Goal: Information Seeking & Learning: Learn about a topic

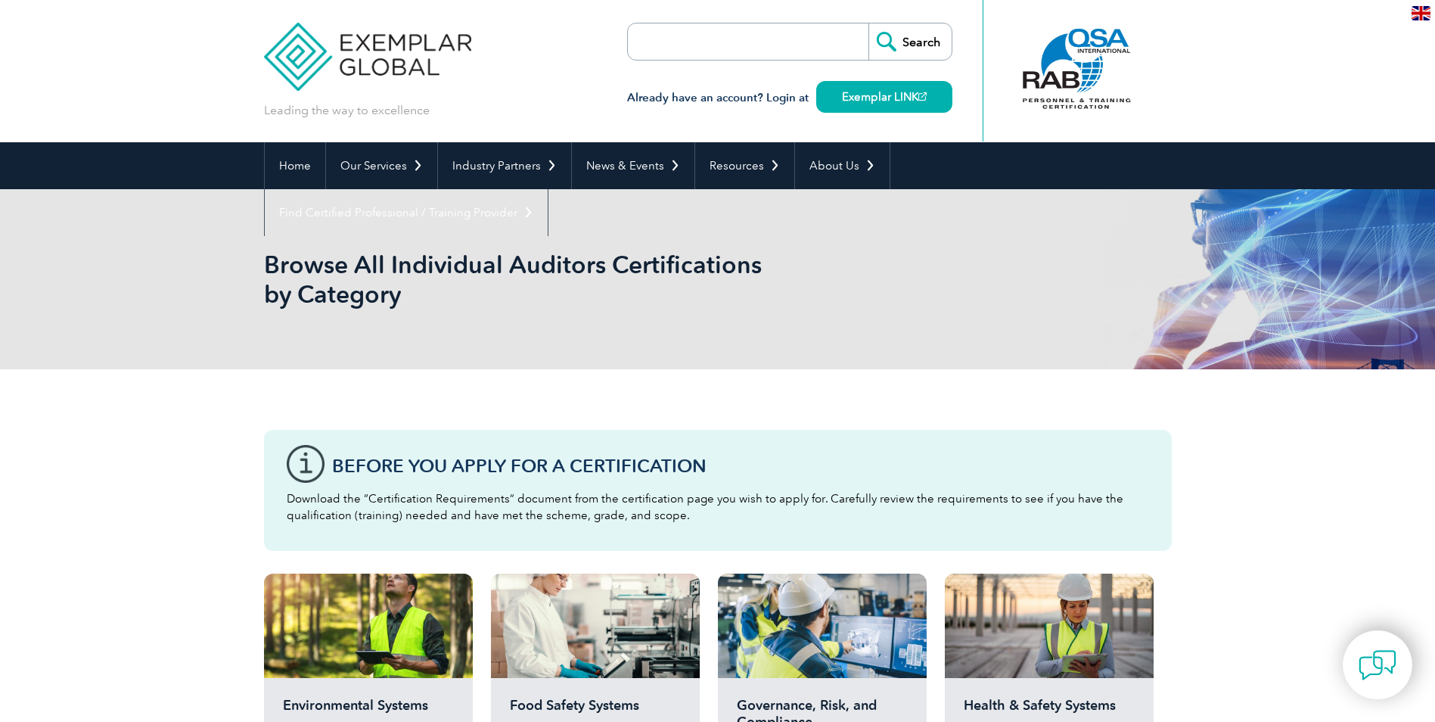
click at [215, 256] on div "Browse All Individual Auditors Certifications by Category" at bounding box center [717, 279] width 1435 height 180
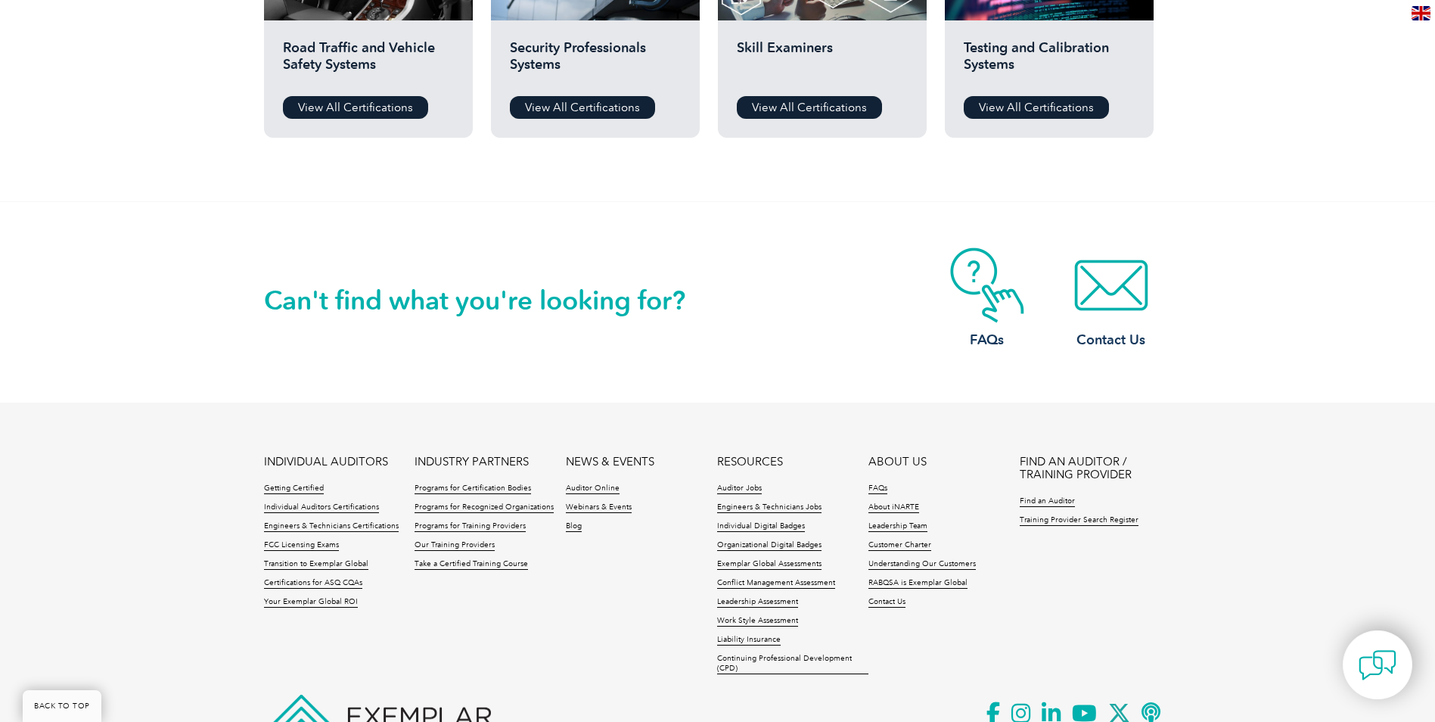
scroll to position [1470, 0]
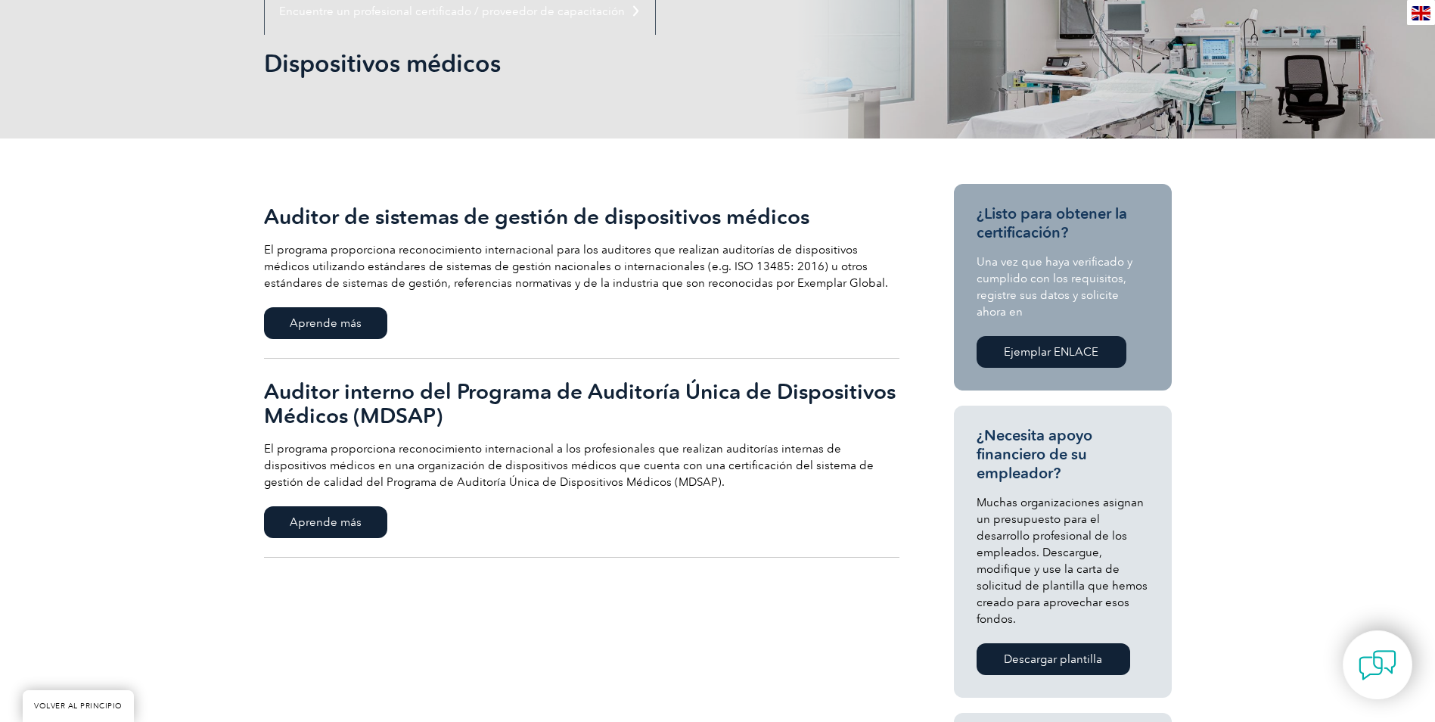
scroll to position [227, 0]
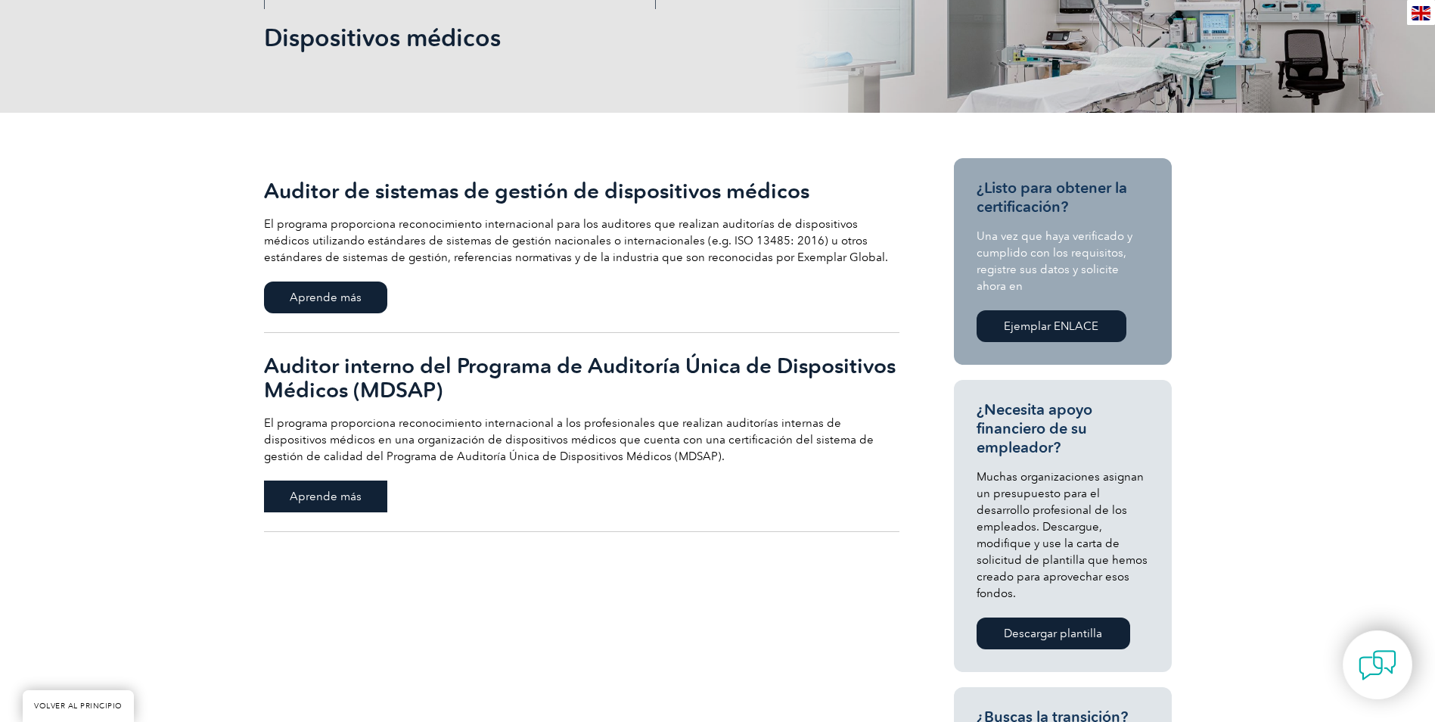
click at [341, 486] on span "Aprende más" at bounding box center [325, 496] width 123 height 32
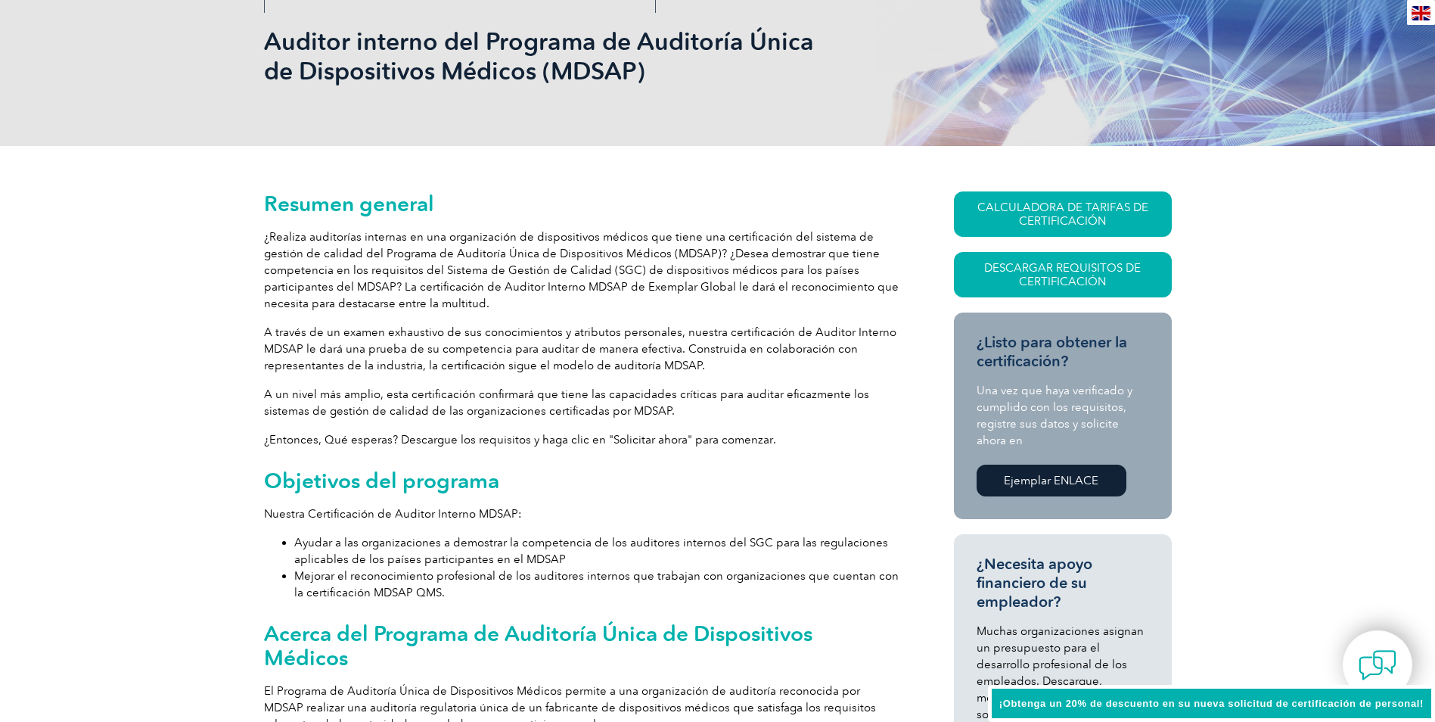
scroll to position [227, 0]
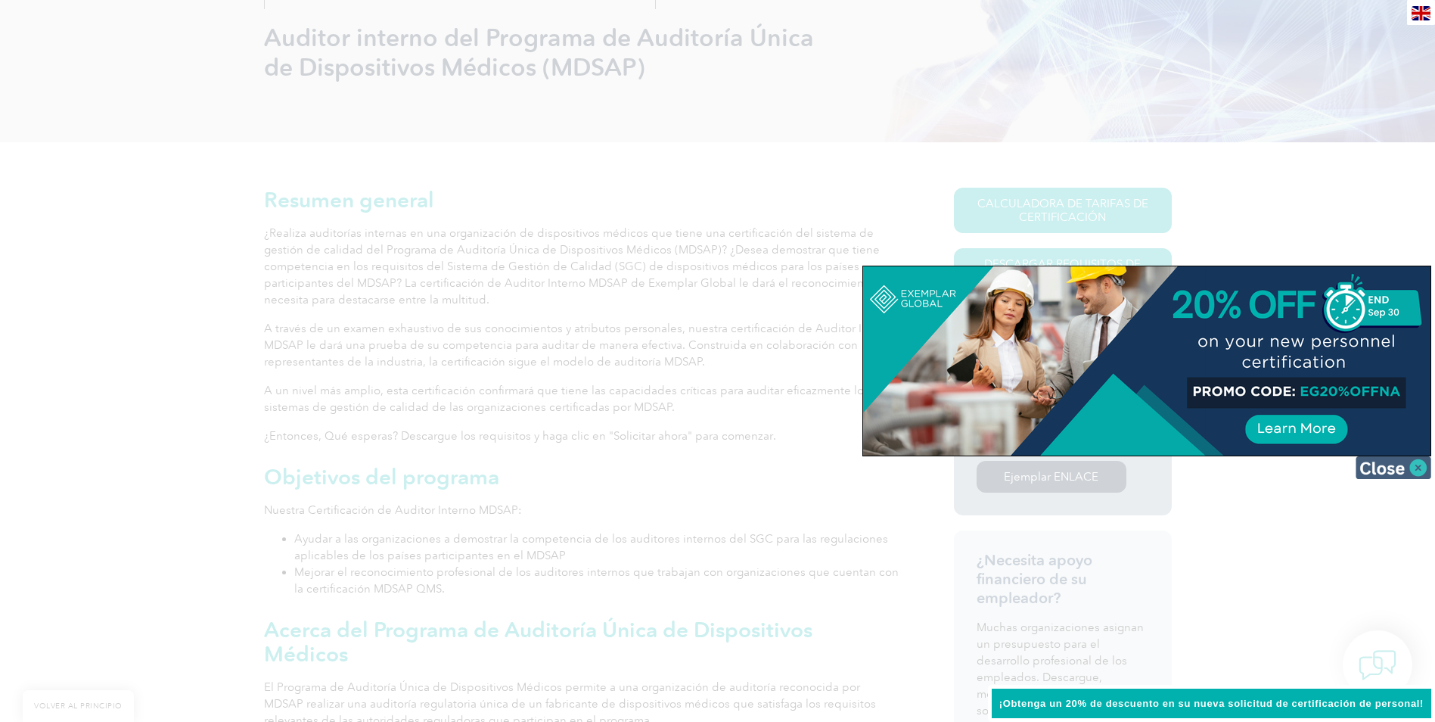
click at [1418, 461] on img at bounding box center [1393, 467] width 76 height 23
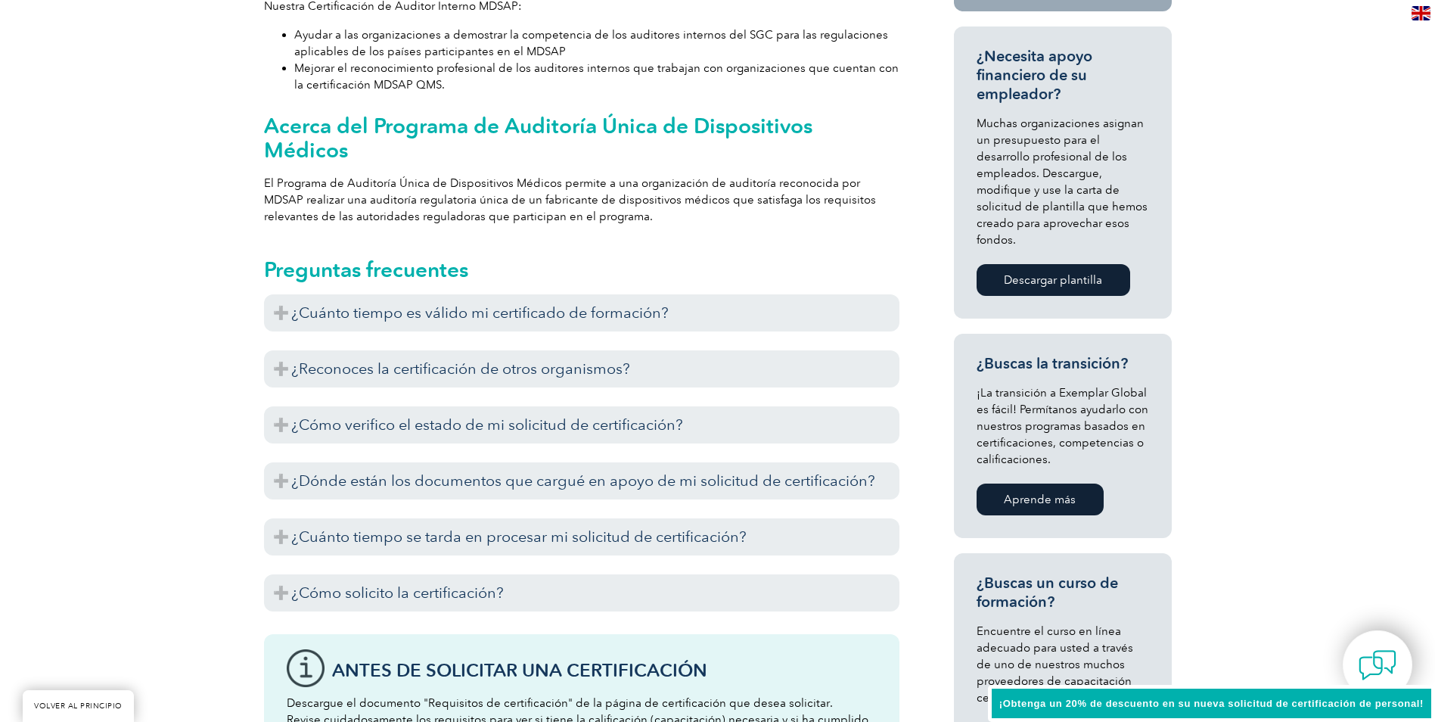
scroll to position [756, 0]
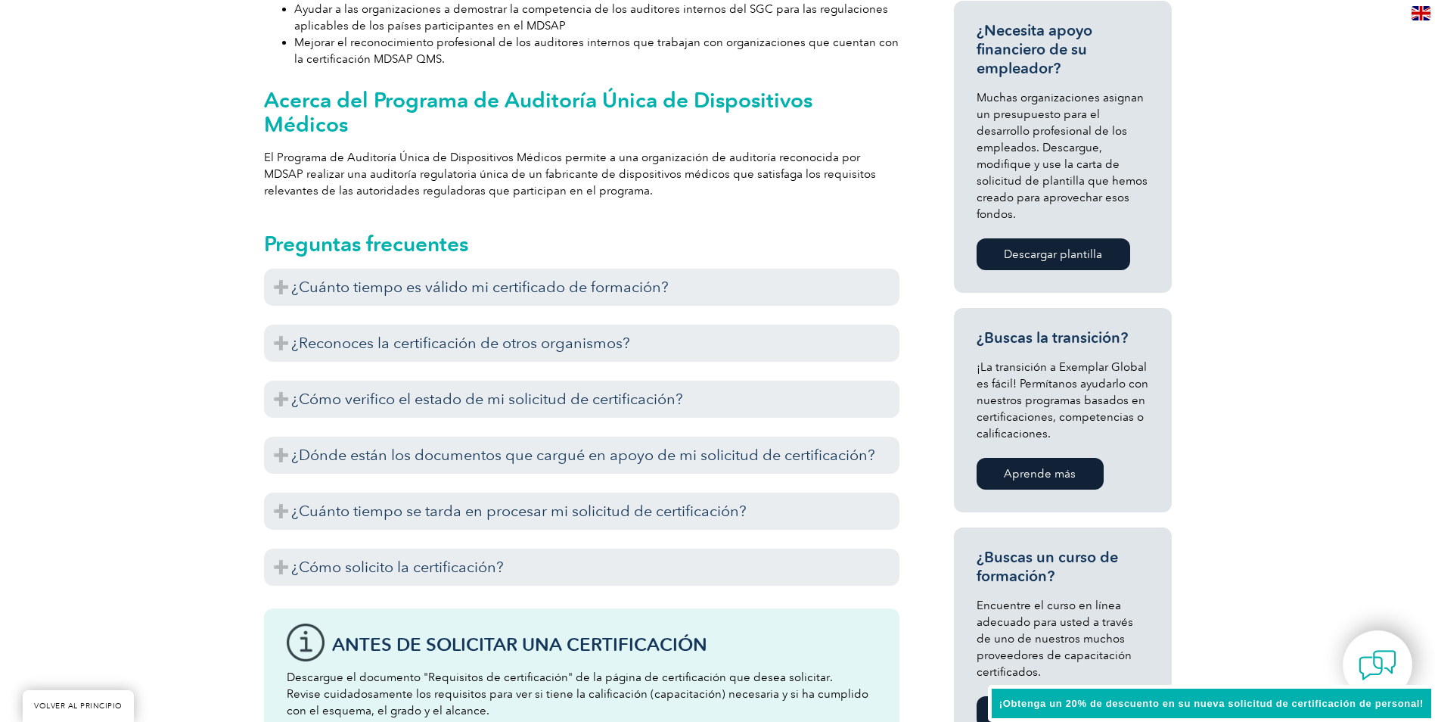
click at [470, 436] on h3 "¿Dónde están los documentos que cargué en apoyo de mi solicitud de certificació…" at bounding box center [581, 454] width 635 height 37
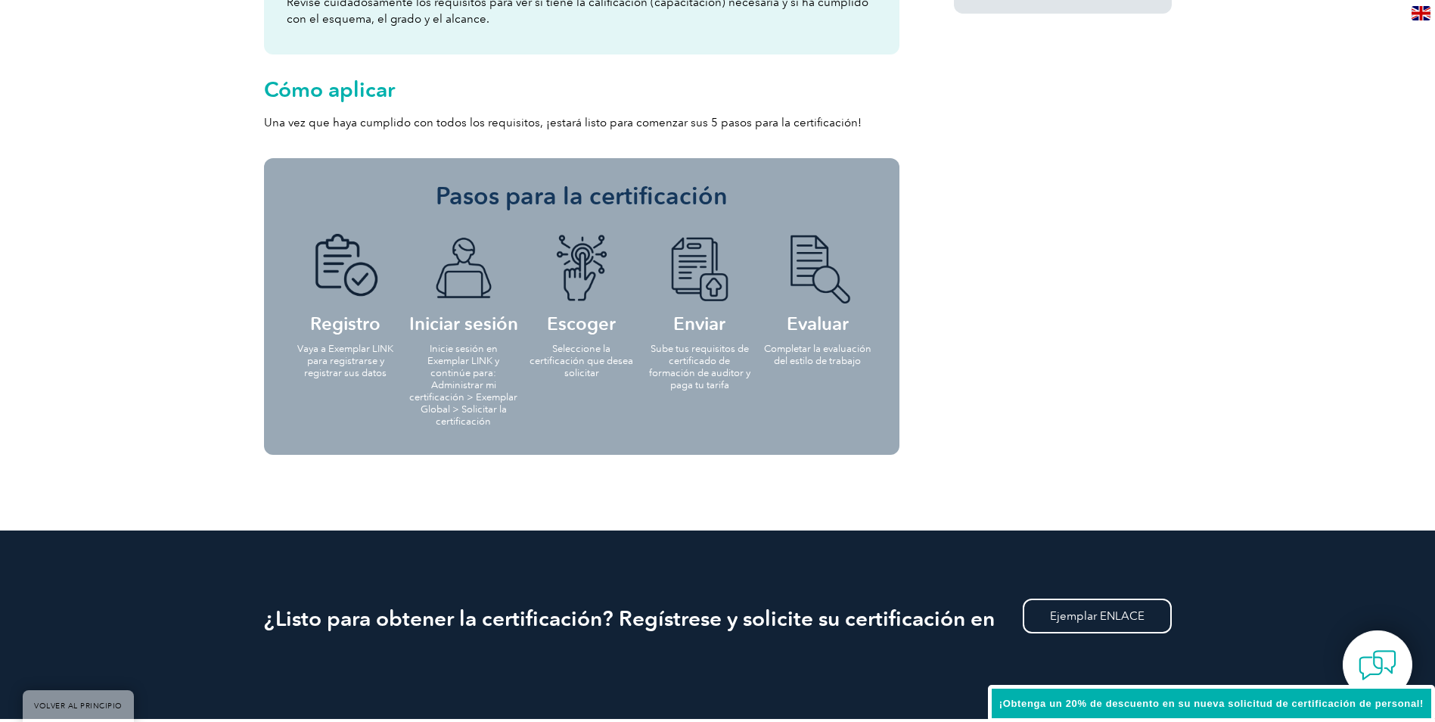
scroll to position [1134, 0]
